Goal: Task Accomplishment & Management: Use online tool/utility

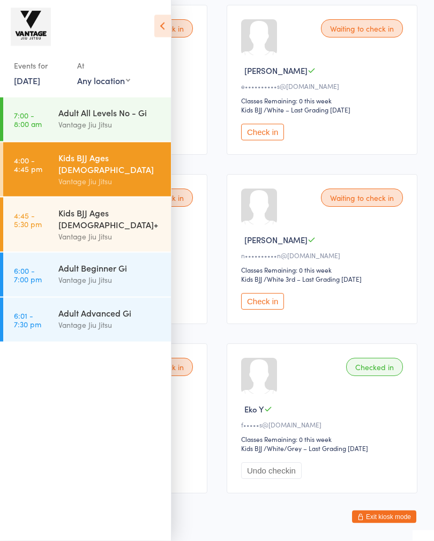
click at [153, 37] on div "Events for 14 Aug, 2025 14 Aug, 2025 August 2025 Sun Mon Tue Wed Thu Fri Sat 31…" at bounding box center [85, 49] width 171 height 99
click at [161, 26] on icon at bounding box center [162, 26] width 17 height 22
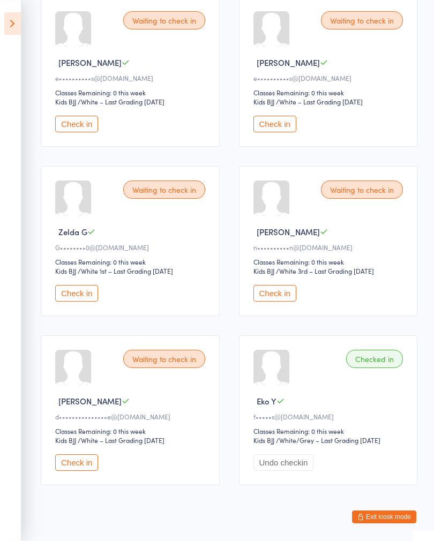
scroll to position [215, 0]
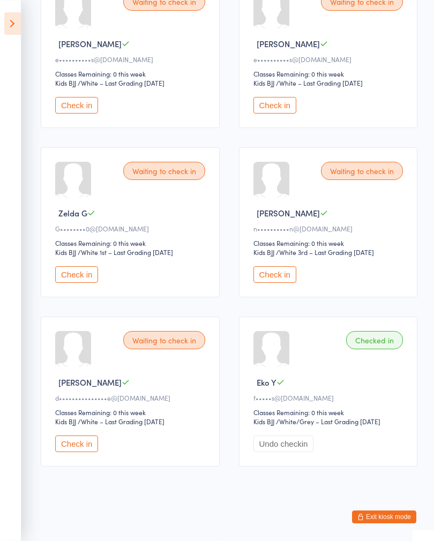
click at [19, 14] on icon at bounding box center [12, 23] width 17 height 22
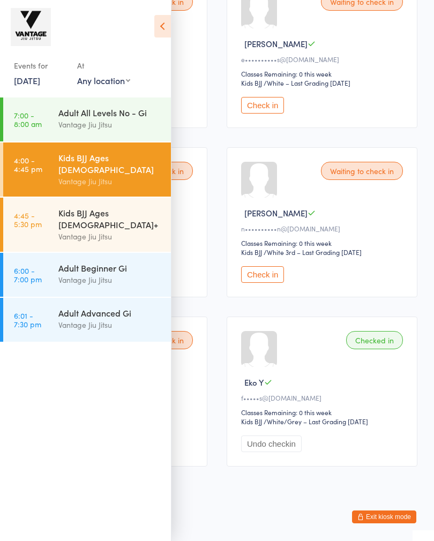
click at [61, 230] on div "Vantage Jiu Jitsu" at bounding box center [109, 236] width 103 height 12
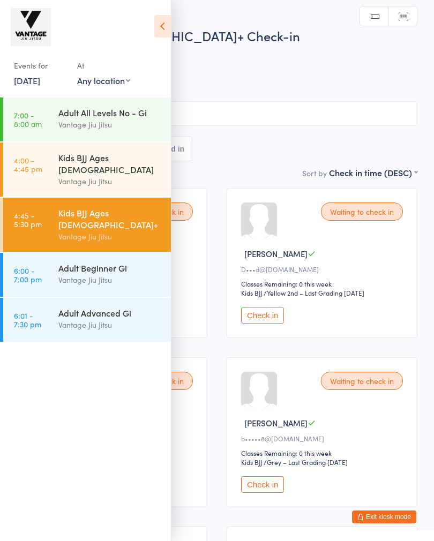
click at [164, 27] on icon at bounding box center [162, 26] width 17 height 22
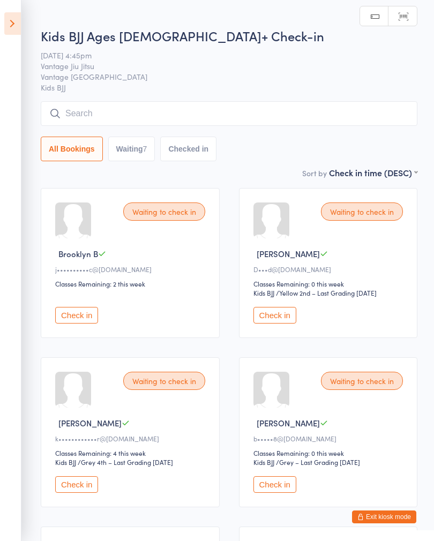
click at [72, 316] on button "Check in" at bounding box center [76, 315] width 43 height 17
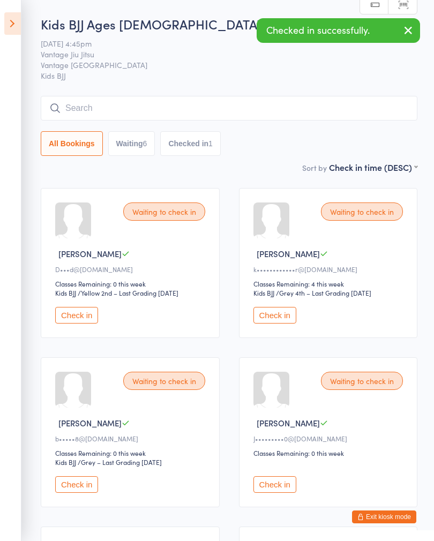
click at [92, 323] on button "Check in" at bounding box center [76, 315] width 43 height 17
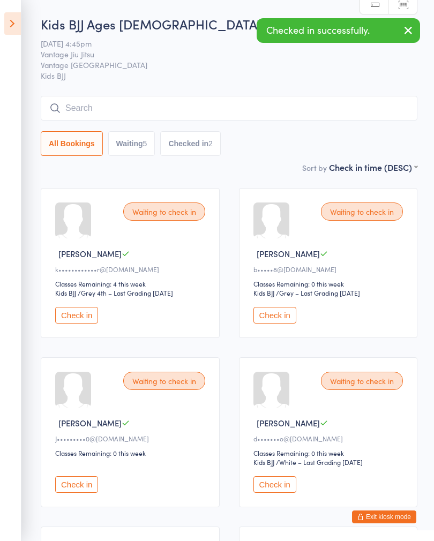
click at [278, 323] on button "Check in" at bounding box center [274, 315] width 43 height 17
click at [281, 321] on button "Check in" at bounding box center [274, 315] width 43 height 17
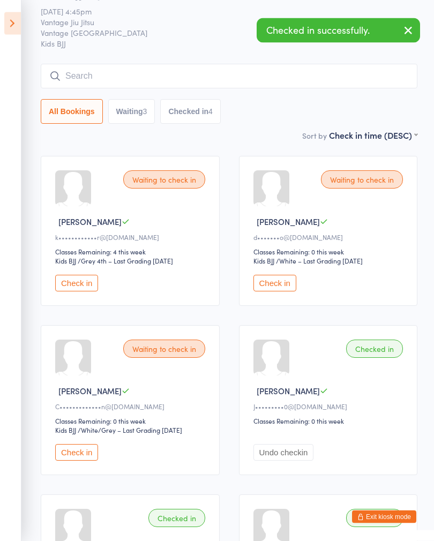
click at [88, 461] on button "Check in" at bounding box center [76, 452] width 43 height 17
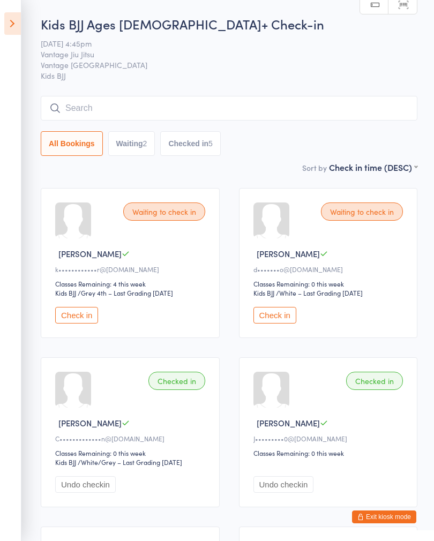
scroll to position [3, 0]
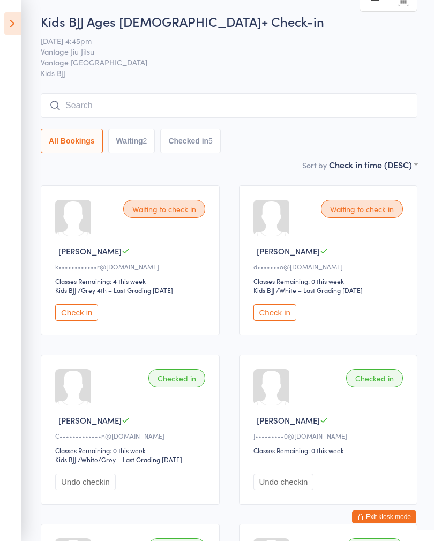
click at [26, 27] on ui-view "Kids BJJ Ages 10+ Check-in 14 Aug 4:45pm Vantage Jiu Jitsu Vantage Bondi Juncti…" at bounding box center [217, 427] width 434 height 831
click at [8, 23] on icon at bounding box center [12, 23] width 17 height 22
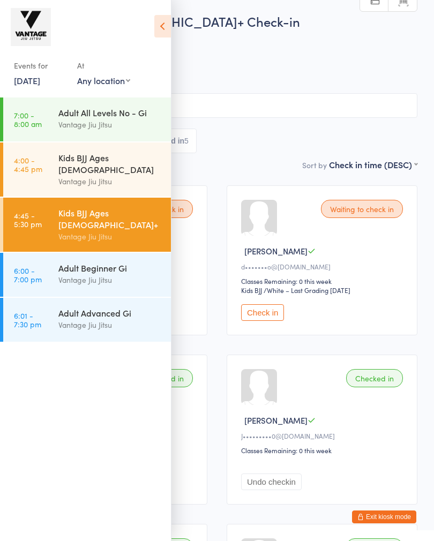
click at [168, 25] on icon at bounding box center [162, 26] width 17 height 22
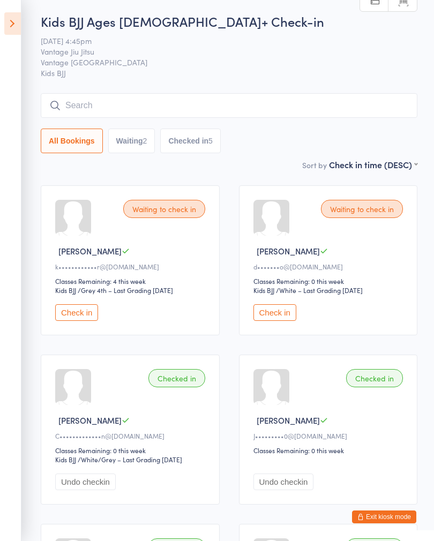
click at [17, 21] on icon at bounding box center [12, 23] width 17 height 22
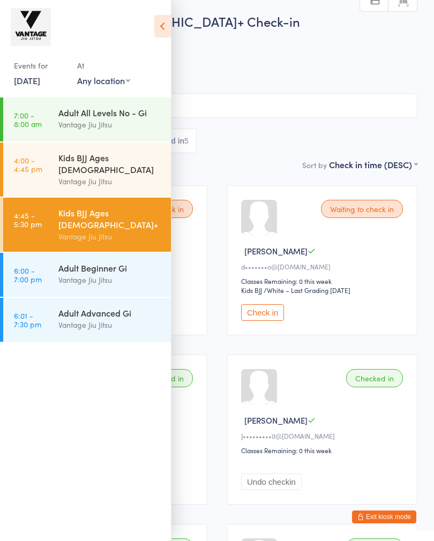
click at [376, 515] on button "Exit kiosk mode" at bounding box center [384, 516] width 64 height 13
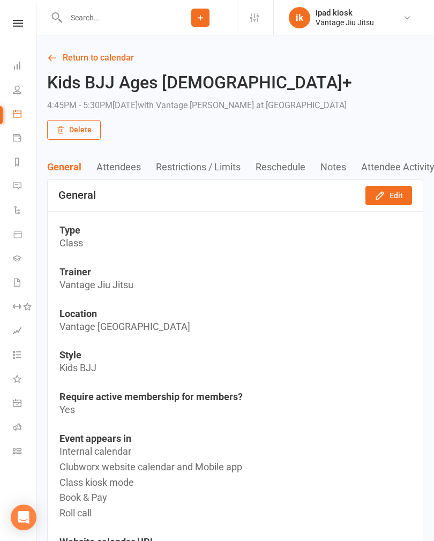
click at [20, 280] on icon at bounding box center [17, 282] width 9 height 9
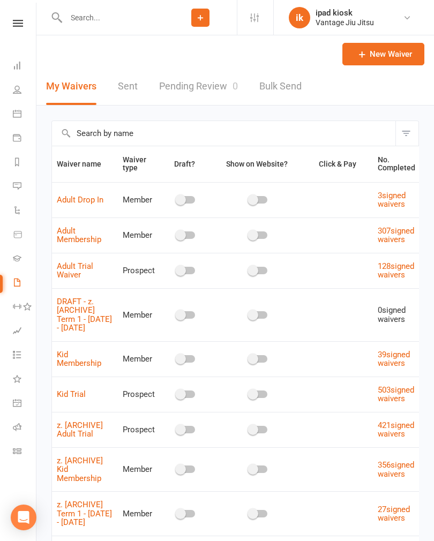
click at [82, 278] on link "Adult Trial Waiver" at bounding box center [75, 270] width 36 height 19
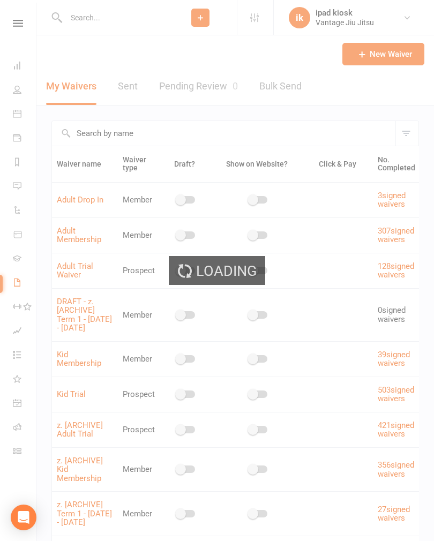
select select "do_not_copy_answers"
select select "select"
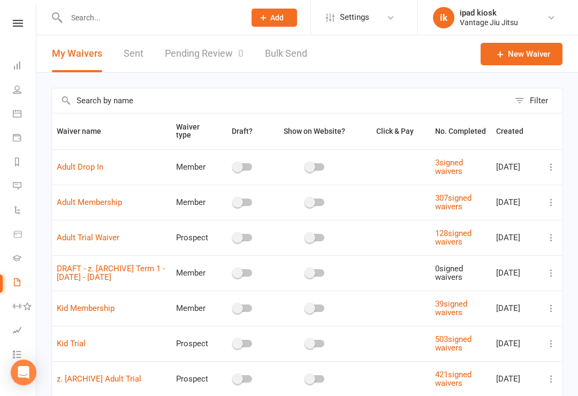
click at [433, 244] on button at bounding box center [551, 237] width 13 height 13
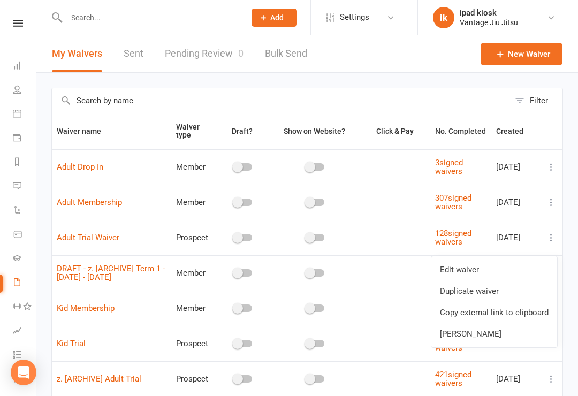
click at [433, 308] on link "Copy external link to clipboard" at bounding box center [494, 312] width 126 height 21
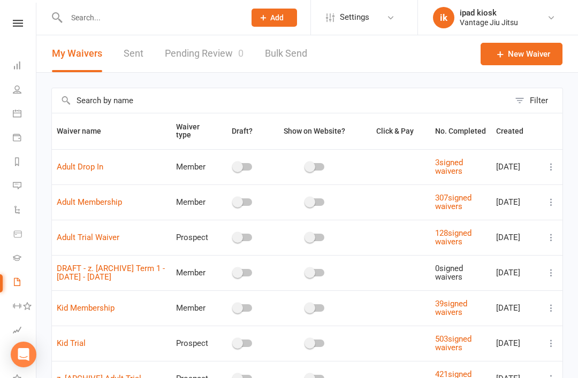
click at [190, 52] on link "Pending Review 0" at bounding box center [204, 53] width 79 height 37
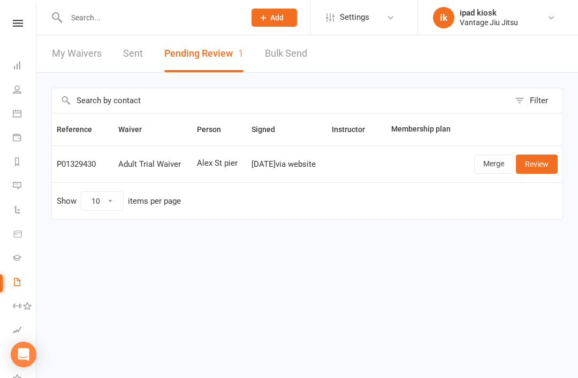
click at [433, 164] on link "Review" at bounding box center [537, 164] width 42 height 19
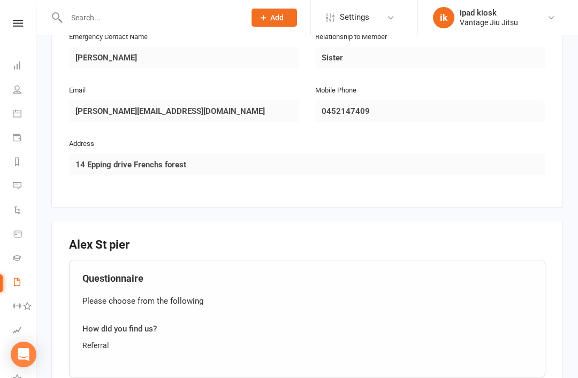
scroll to position [758, 0]
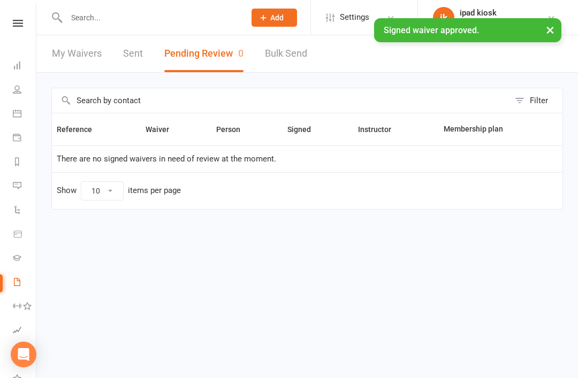
click at [80, 53] on link "My Waivers" at bounding box center [77, 53] width 50 height 37
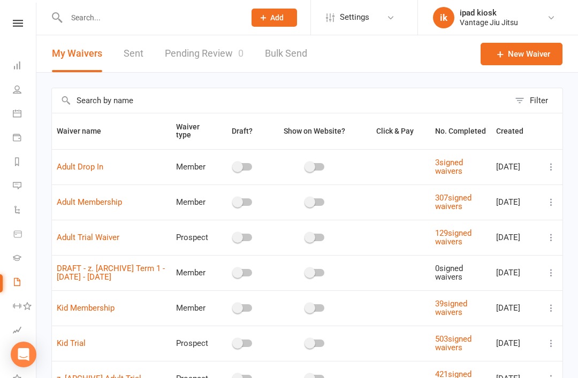
click at [21, 65] on link "Dashboard" at bounding box center [25, 67] width 24 height 24
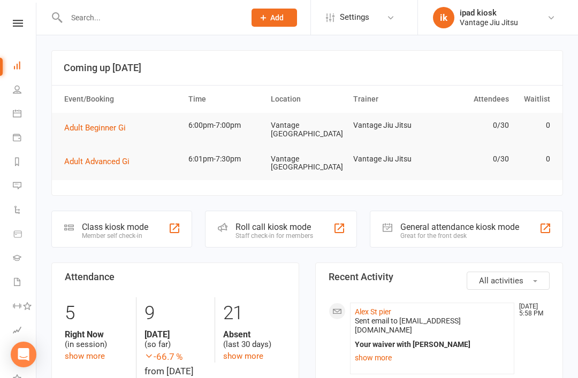
click at [104, 128] on span "Adult Beginner Gi" at bounding box center [95, 128] width 62 height 10
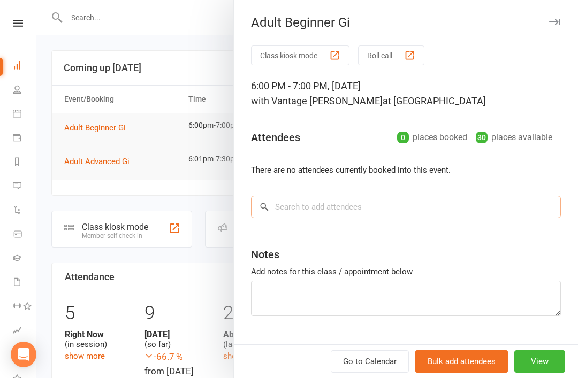
click at [344, 202] on input "search" at bounding box center [406, 207] width 310 height 22
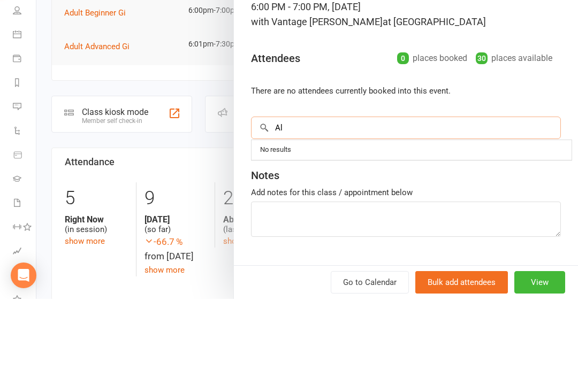
type input "A"
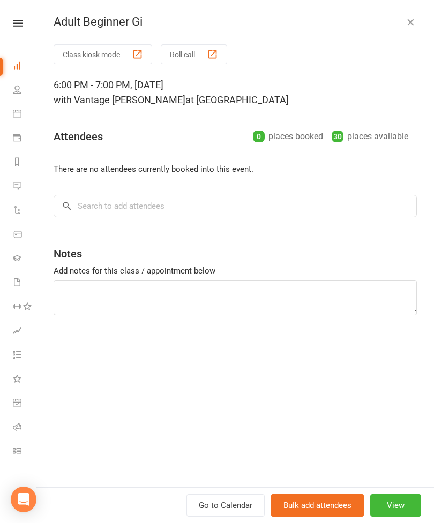
click at [17, 62] on icon at bounding box center [17, 65] width 9 height 9
click at [16, 92] on icon at bounding box center [17, 89] width 9 height 9
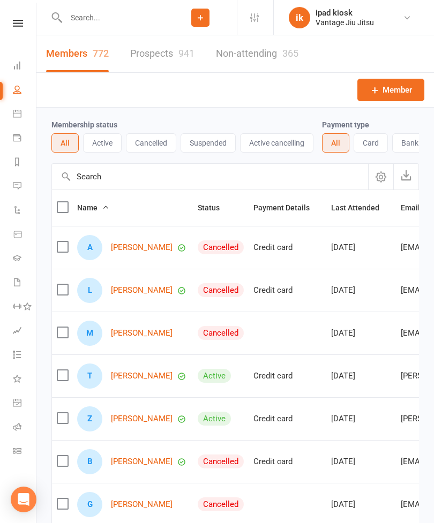
click at [17, 65] on icon at bounding box center [17, 65] width 9 height 9
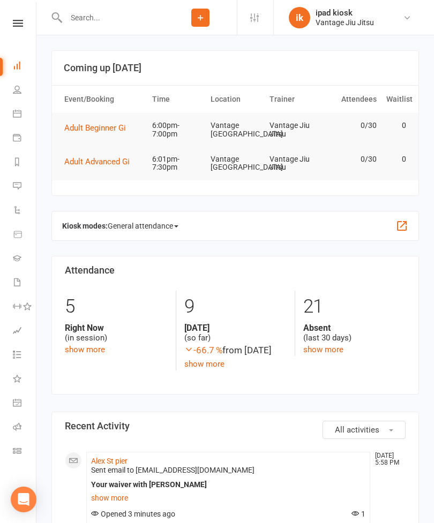
click at [23, 114] on link "Calendar" at bounding box center [25, 115] width 24 height 24
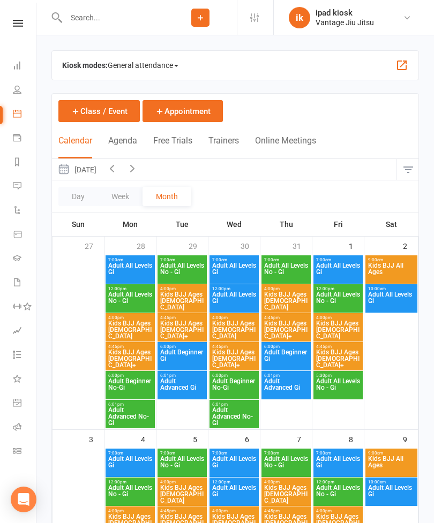
click at [117, 21] on input "text" at bounding box center [113, 17] width 101 height 15
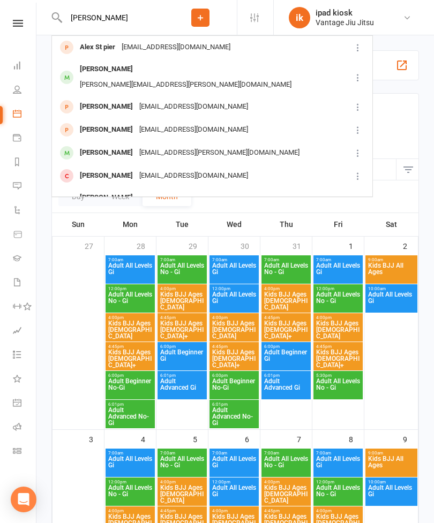
type input "Alex s"
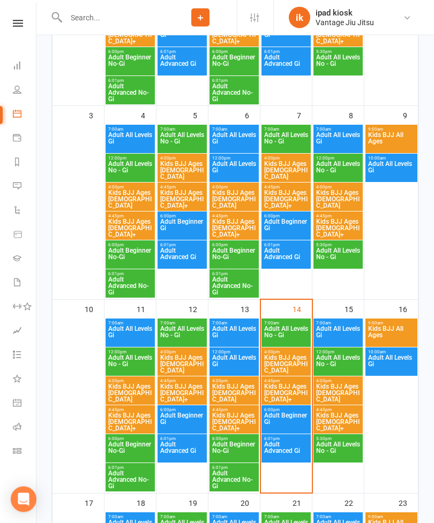
scroll to position [324, 0]
click at [292, 420] on span "Adult Beginner Gi" at bounding box center [285, 421] width 45 height 19
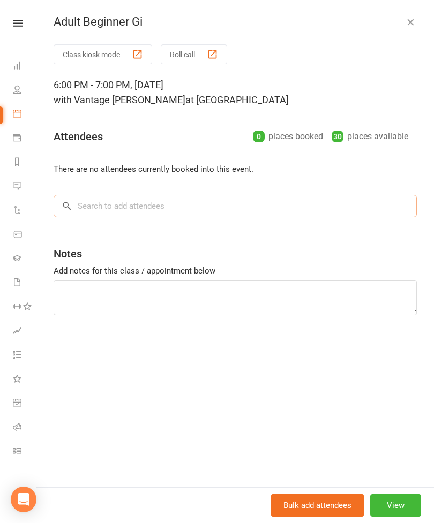
click at [283, 201] on input "search" at bounding box center [235, 206] width 363 height 22
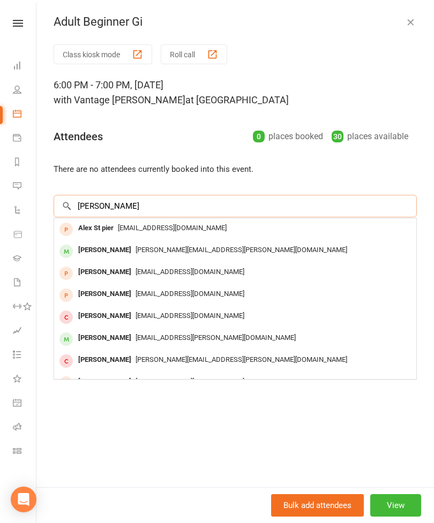
type input "Alex st"
click at [103, 231] on div "Alex St pier" at bounding box center [96, 229] width 44 height 16
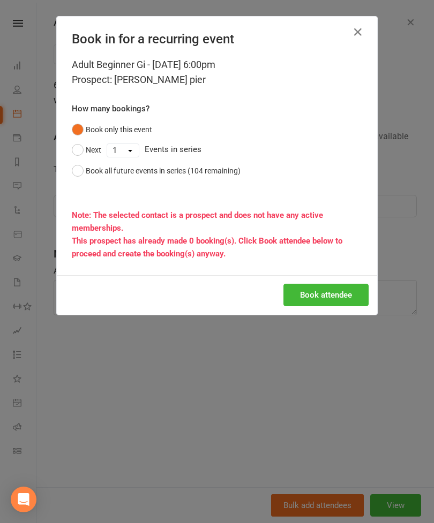
click at [339, 295] on button "Book attendee" at bounding box center [325, 295] width 85 height 22
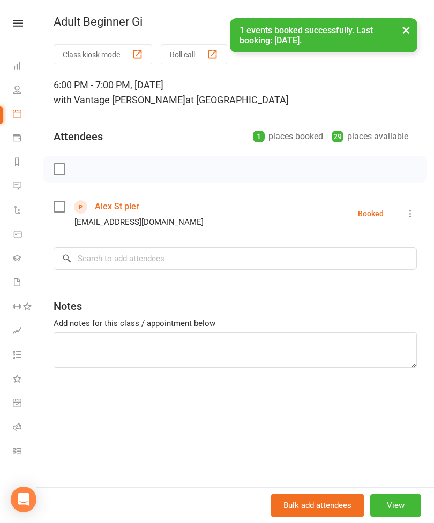
click at [412, 214] on icon at bounding box center [410, 213] width 11 height 11
click at [367, 271] on link "Check in" at bounding box center [363, 277] width 106 height 21
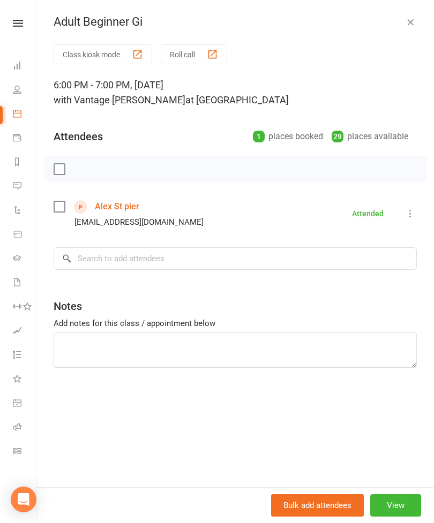
click at [17, 93] on icon at bounding box center [17, 89] width 9 height 9
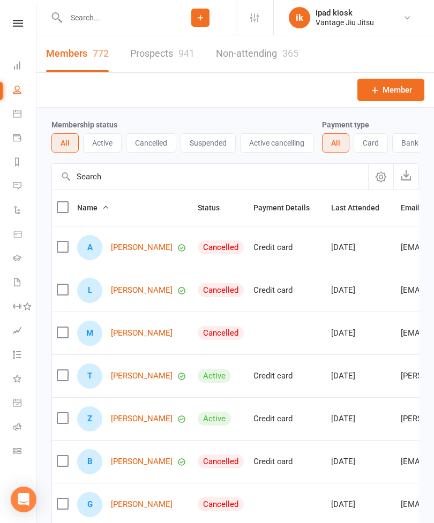
click at [20, 21] on icon at bounding box center [18, 23] width 10 height 7
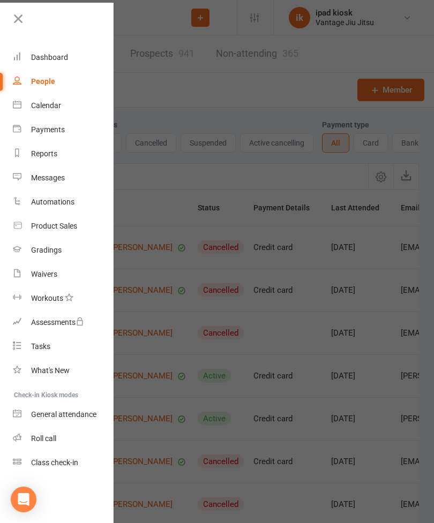
click at [39, 56] on div "Dashboard" at bounding box center [49, 57] width 37 height 9
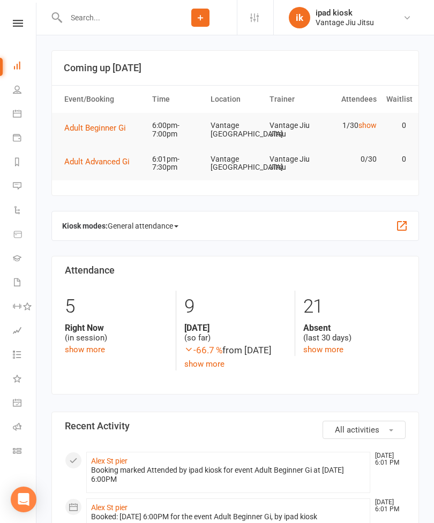
click at [22, 85] on link "People" at bounding box center [25, 91] width 24 height 24
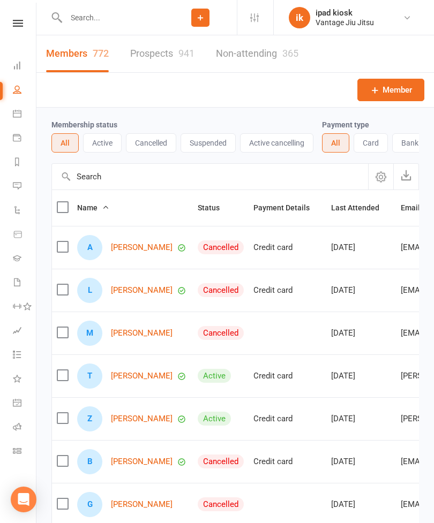
click at [18, 70] on link "Dashboard" at bounding box center [25, 67] width 24 height 24
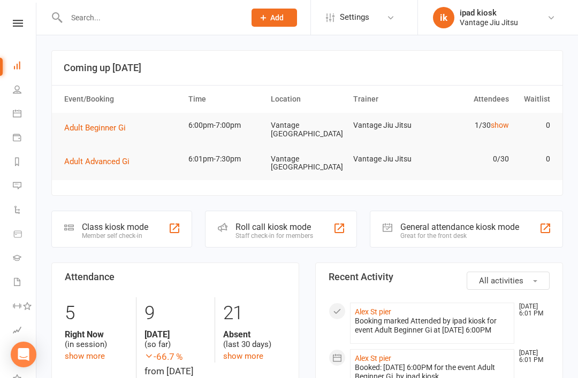
click at [131, 226] on div "Class kiosk mode" at bounding box center [115, 227] width 66 height 10
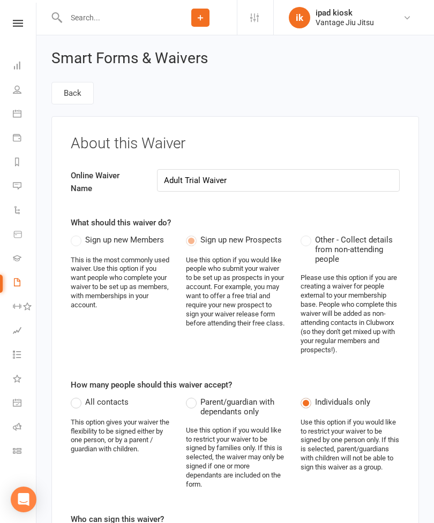
select select "do_not_copy_answers"
select select "select"
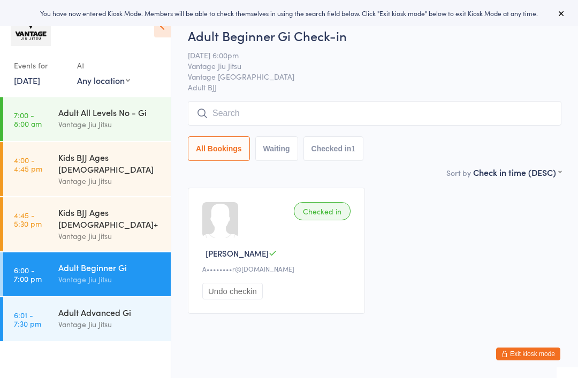
click at [124, 319] on div "Vantage Jiu Jitsu" at bounding box center [109, 325] width 103 height 12
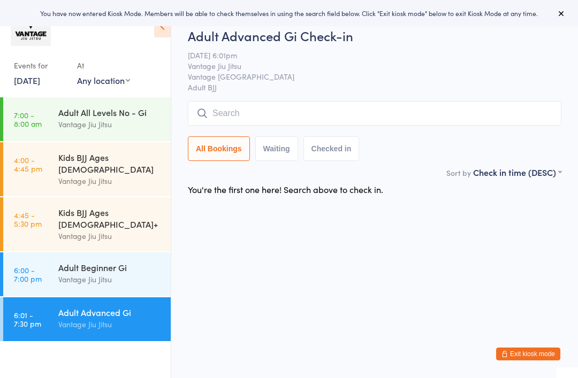
click at [318, 125] on input "search" at bounding box center [375, 113] width 374 height 25
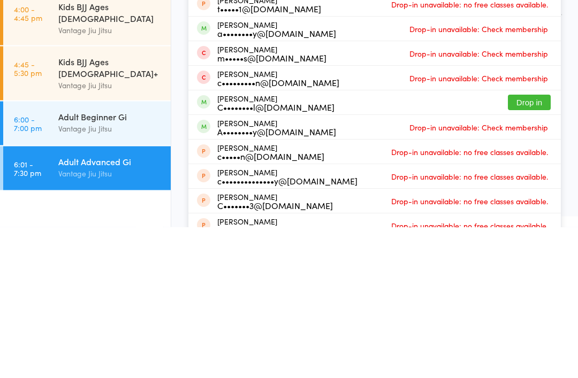
type input "Cam"
click at [528, 246] on button "Drop in" at bounding box center [529, 254] width 43 height 16
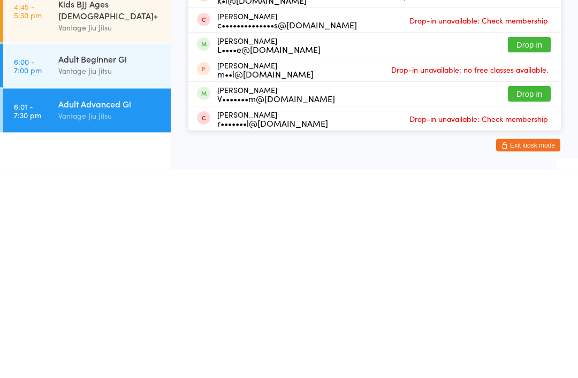
scroll to position [4, 0]
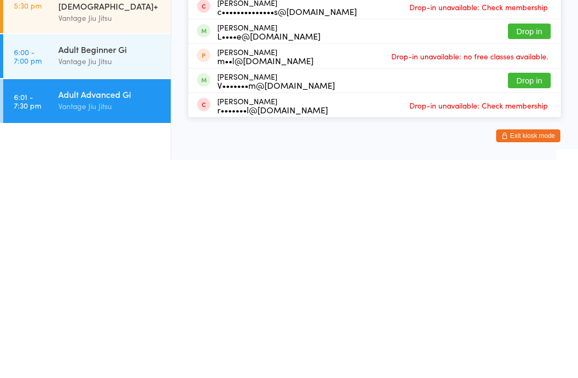
type input "lach"
click at [531, 242] on button "Drop in" at bounding box center [529, 250] width 43 height 16
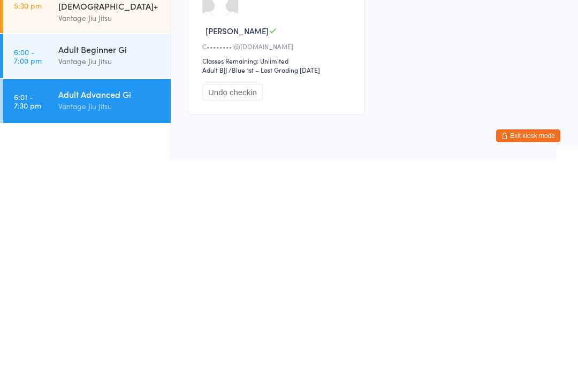
scroll to position [48, 0]
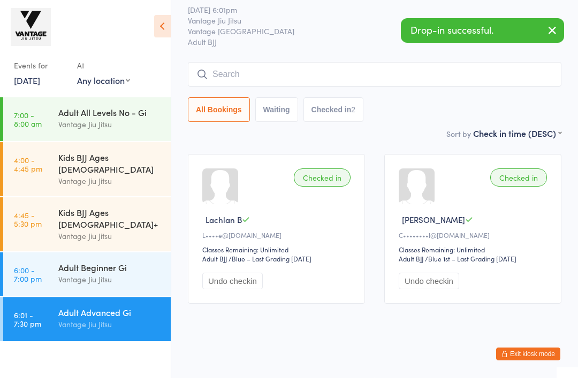
click at [323, 62] on input "search" at bounding box center [375, 74] width 374 height 25
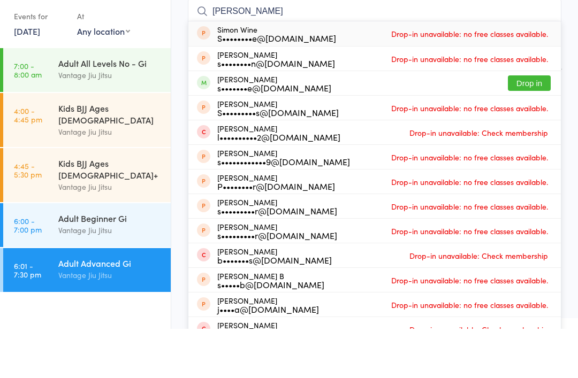
type input "Simon"
click at [525, 125] on button "Drop in" at bounding box center [529, 133] width 43 height 16
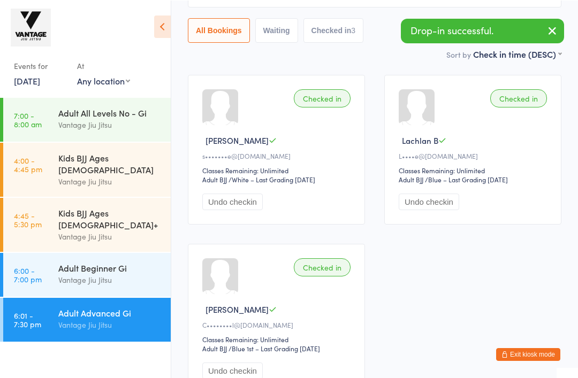
scroll to position [113, 0]
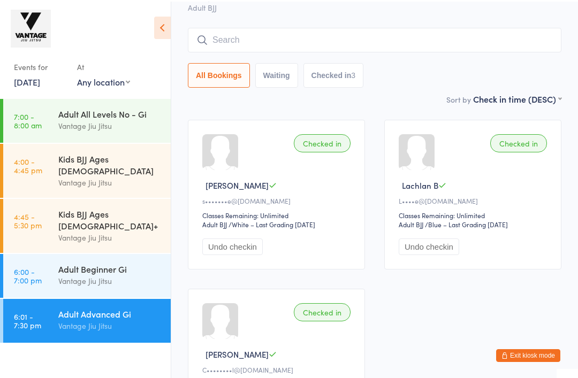
click at [393, 42] on input "search" at bounding box center [375, 38] width 374 height 25
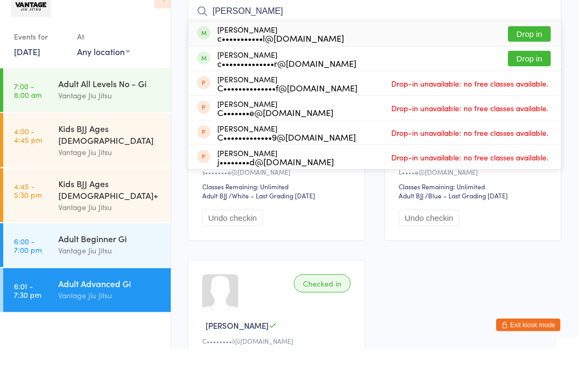
type input "Claudemar"
click at [533, 56] on button "Drop in" at bounding box center [529, 64] width 43 height 16
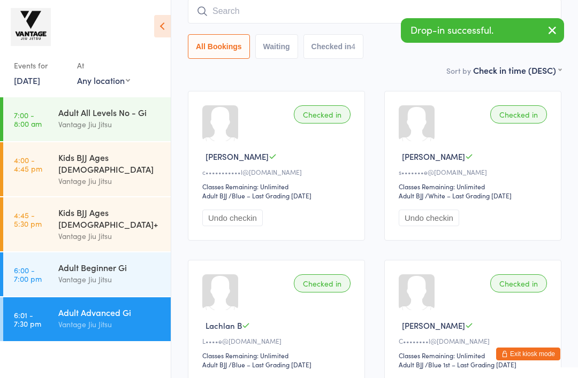
click at [353, 19] on input "search" at bounding box center [375, 11] width 374 height 25
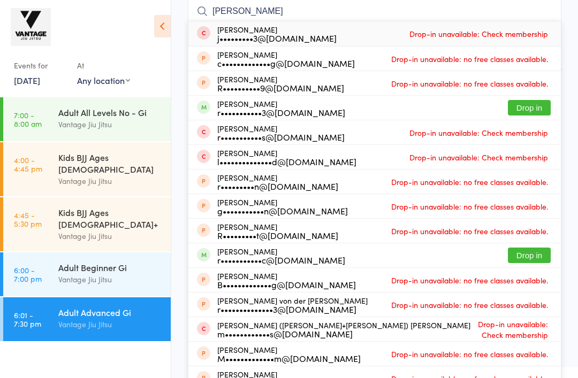
type input "Ryan"
click at [531, 110] on button "Drop in" at bounding box center [529, 108] width 43 height 16
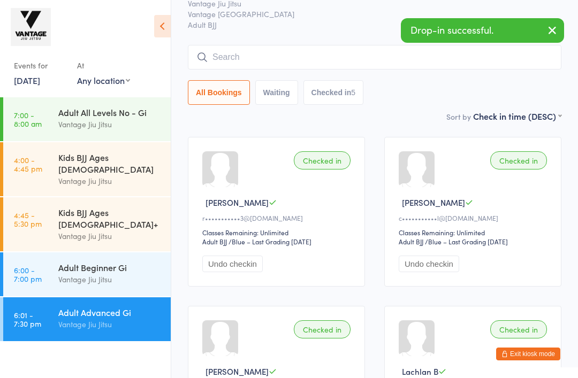
scroll to position [0, 0]
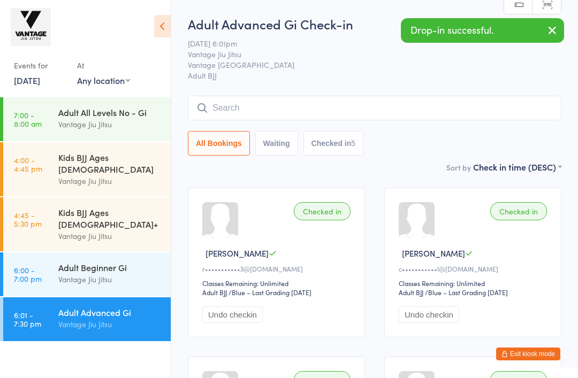
click at [521, 79] on span "Adult BJJ" at bounding box center [375, 75] width 374 height 11
click at [552, 32] on icon "button" at bounding box center [552, 30] width 13 height 13
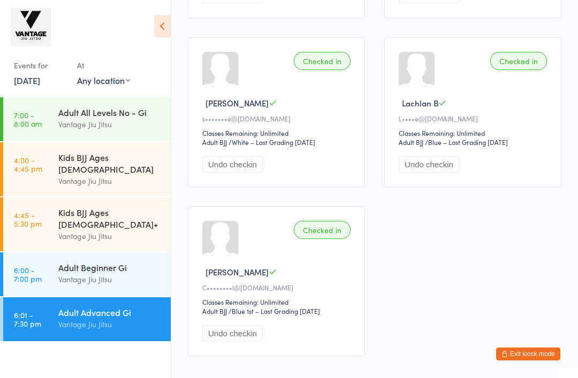
scroll to position [359, 0]
